Goal: Use online tool/utility: Use online tool/utility

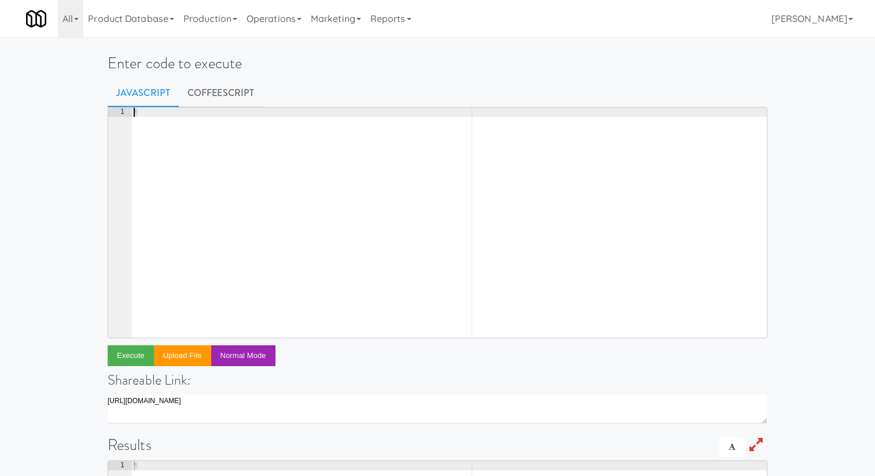
click at [395, 173] on div "¶" at bounding box center [449, 232] width 636 height 249
type textarea "return [DOMAIN_NAME]"
click at [124, 354] on button "Execute" at bounding box center [131, 356] width 46 height 21
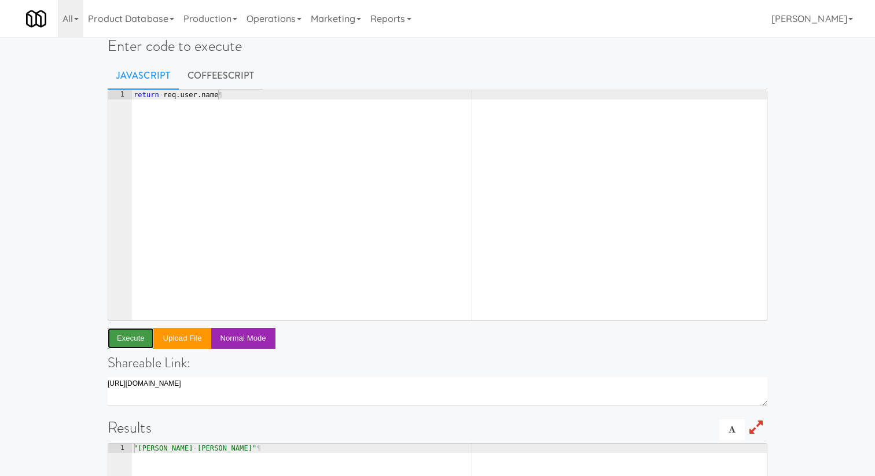
scroll to position [0, 0]
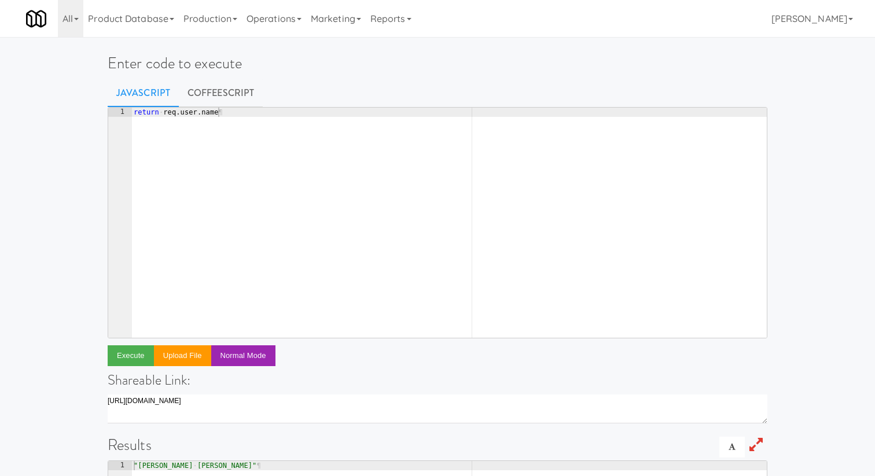
click at [273, 176] on div "return · req . user . name ¶" at bounding box center [449, 232] width 636 height 249
